Goal: Task Accomplishment & Management: Manage account settings

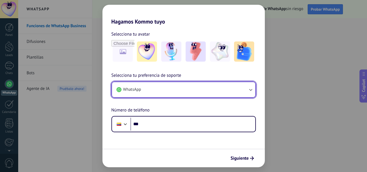
click at [173, 93] on button "WhatsApp" at bounding box center [183, 89] width 143 height 15
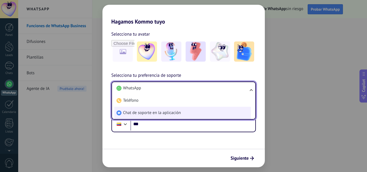
click at [156, 112] on span "Chat de soporte en la aplicación" at bounding box center [152, 113] width 58 height 6
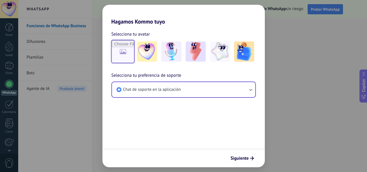
click at [121, 49] on input "file" at bounding box center [123, 52] width 22 height 22
click at [126, 53] on input "file" at bounding box center [123, 52] width 22 height 22
type input "**********"
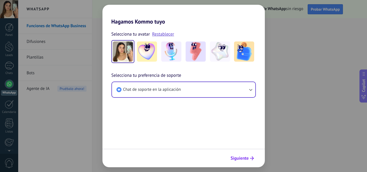
click at [243, 156] on span "Siguiente" at bounding box center [239, 158] width 18 height 4
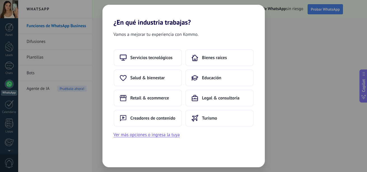
click at [131, 140] on div "Vamos a mejorar tu experiencia con Kommo. Servicios tecnológicos Bienes raíces …" at bounding box center [183, 96] width 162 height 141
click at [128, 133] on button "Ver más opciones o ingresa la tuya" at bounding box center [147, 134] width 66 height 7
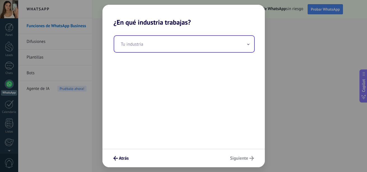
click at [132, 44] on input "text" at bounding box center [184, 44] width 140 height 16
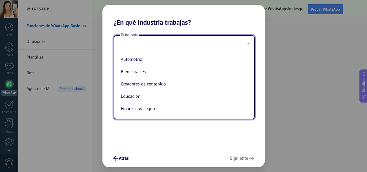
click at [132, 44] on input "text" at bounding box center [184, 44] width 140 height 16
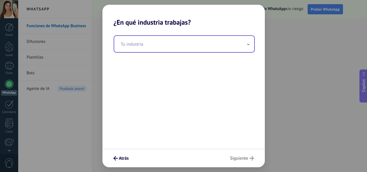
paste input "**********"
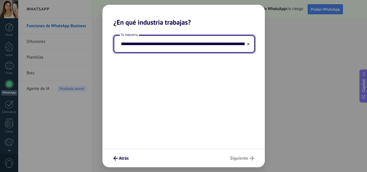
scroll to position [0, 232]
type input "**********"
click at [240, 163] on div "Atrás Siguiente" at bounding box center [183, 158] width 162 height 18
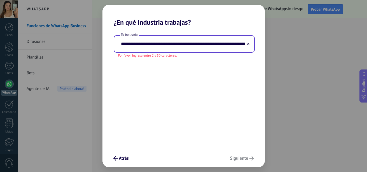
click at [247, 42] on button at bounding box center [248, 43] width 3 height 5
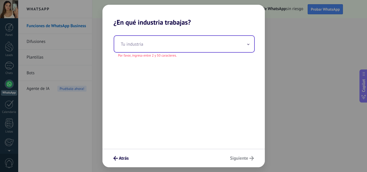
click at [201, 46] on input "text" at bounding box center [184, 44] width 140 height 16
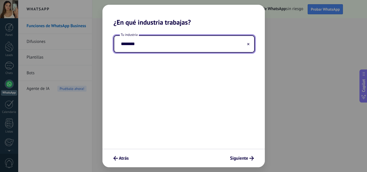
type input "********"
click at [241, 156] on span "Siguiente" at bounding box center [239, 158] width 18 height 4
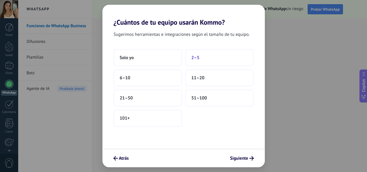
click at [208, 62] on button "2–5" at bounding box center [219, 57] width 68 height 17
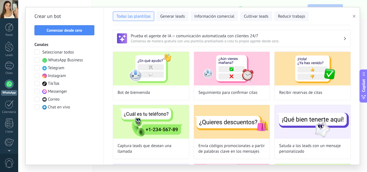
click at [36, 106] on span at bounding box center [36, 106] width 5 height 5
click at [37, 58] on span at bounding box center [36, 59] width 5 height 5
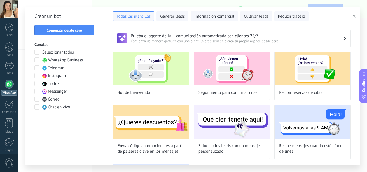
click at [278, 37] on h3 "Prueba el agente de IA — comunicación automatizada con clientes 24/7" at bounding box center [237, 35] width 212 height 5
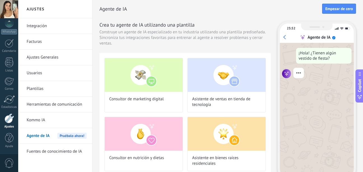
click at [43, 27] on link "Integración" at bounding box center [57, 26] width 60 height 16
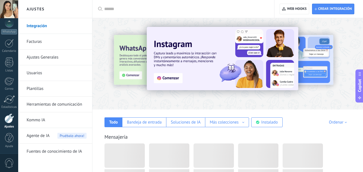
click at [41, 10] on h2 "Ajustes" at bounding box center [55, 9] width 60 height 18
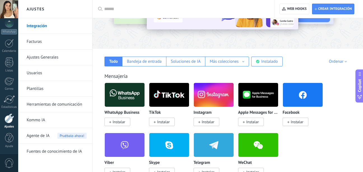
scroll to position [5, 0]
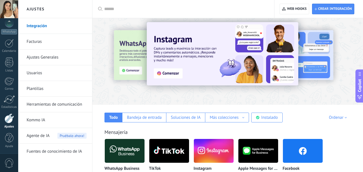
click at [33, 39] on link "Facturas" at bounding box center [57, 42] width 60 height 16
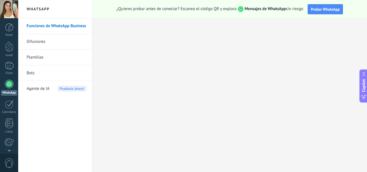
click at [36, 41] on link "Difusiones" at bounding box center [57, 42] width 60 height 16
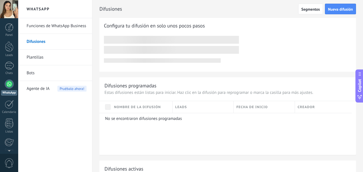
click at [10, 82] on div at bounding box center [9, 83] width 9 height 9
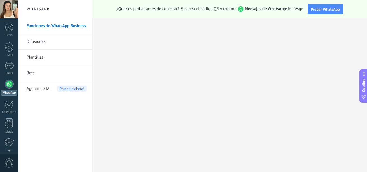
click at [32, 69] on link "Bots" at bounding box center [57, 73] width 60 height 16
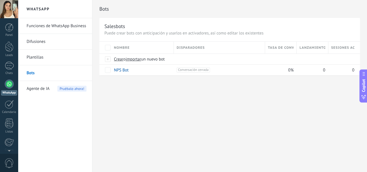
click at [34, 54] on link "Plantillas" at bounding box center [57, 58] width 60 height 16
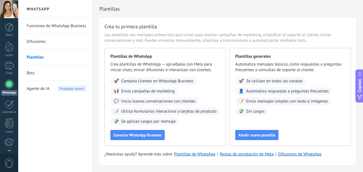
click at [33, 37] on link "Difusiones" at bounding box center [57, 42] width 60 height 16
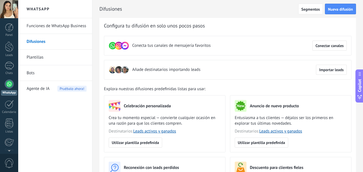
click at [57, 27] on link "Funciones de WhatsApp Business" at bounding box center [57, 26] width 60 height 16
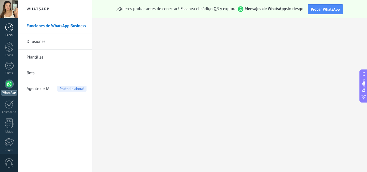
click at [10, 31] on div at bounding box center [9, 27] width 8 height 8
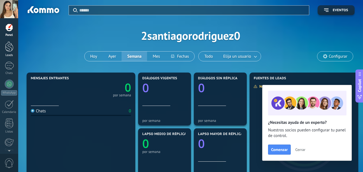
click at [4, 55] on div "Leads" at bounding box center [9, 55] width 16 height 4
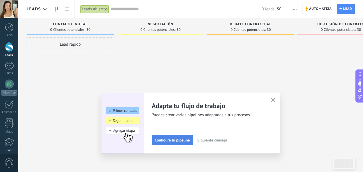
click at [162, 139] on span "Configura tu pipeline" at bounding box center [172, 140] width 35 height 4
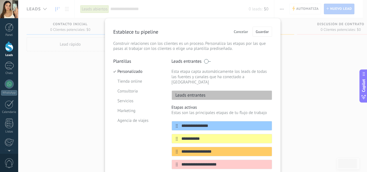
click at [237, 30] on span "Cancelar" at bounding box center [241, 32] width 14 height 4
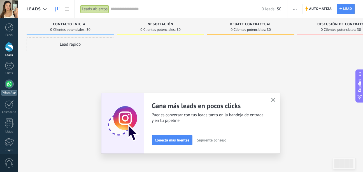
click at [8, 84] on div at bounding box center [9, 83] width 9 height 9
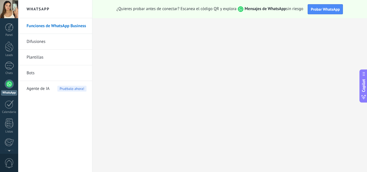
click at [8, 9] on div at bounding box center [9, 9] width 18 height 18
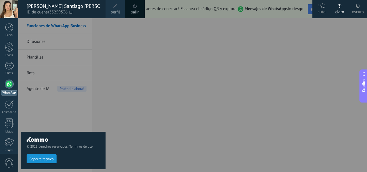
click at [111, 4] on link "perfil" at bounding box center [115, 9] width 20 height 18
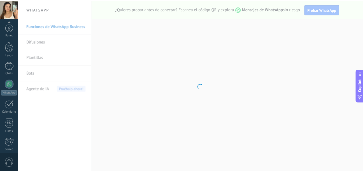
scroll to position [61, 0]
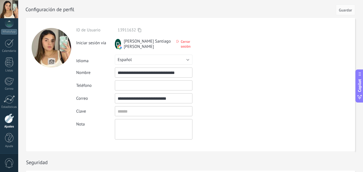
click at [55, 52] on div at bounding box center [51, 47] width 39 height 39
click at [52, 62] on input "file" at bounding box center [52, 62] width 8 height 8
click at [180, 44] on span "Cerrar sesión" at bounding box center [186, 44] width 12 height 10
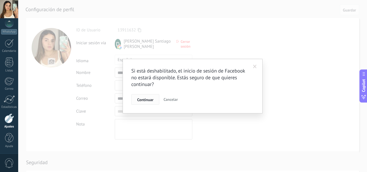
click at [145, 100] on span "Continuar" at bounding box center [145, 100] width 16 height 4
